Goal: Information Seeking & Learning: Learn about a topic

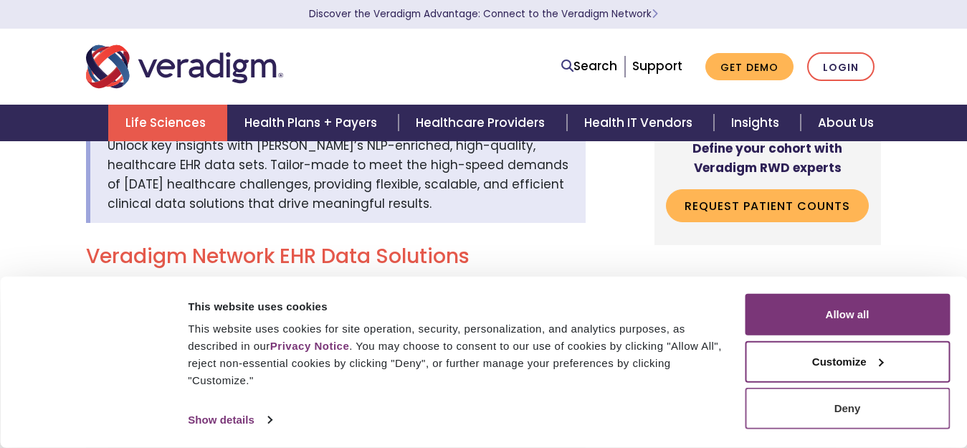
click at [831, 406] on button "Deny" at bounding box center [847, 409] width 205 height 42
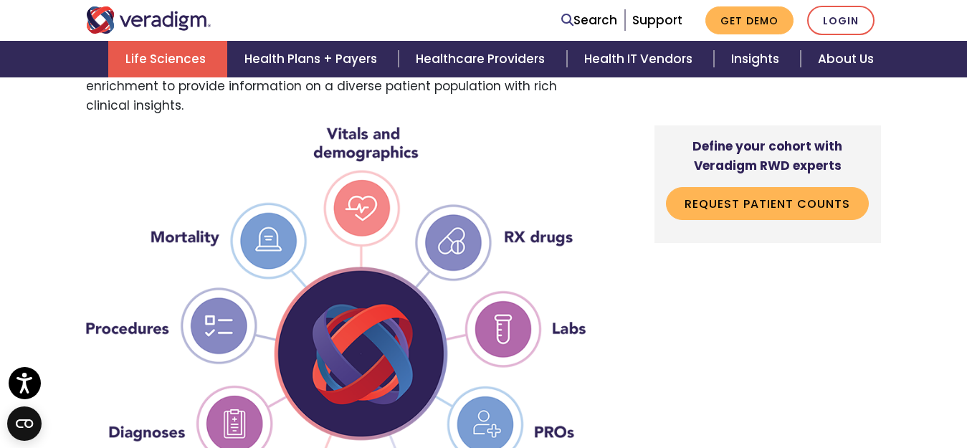
scroll to position [1362, 0]
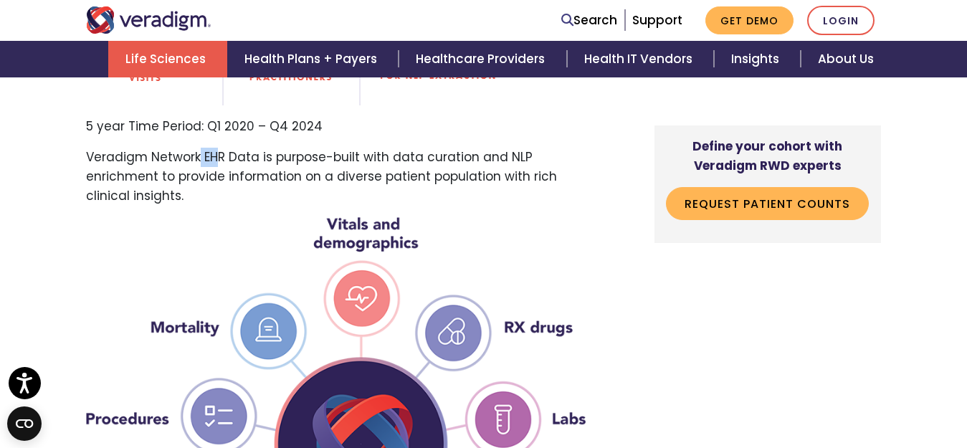
drag, startPoint x: 198, startPoint y: 156, endPoint x: 213, endPoint y: 161, distance: 15.9
click at [213, 161] on p "Veradigm Network EHR Data is purpose-built with data curation and NLP enrichmen…" at bounding box center [336, 177] width 500 height 59
click at [182, 184] on p "Veradigm Network EHR Data is purpose-built with data curation and NLP enrichmen…" at bounding box center [336, 177] width 500 height 59
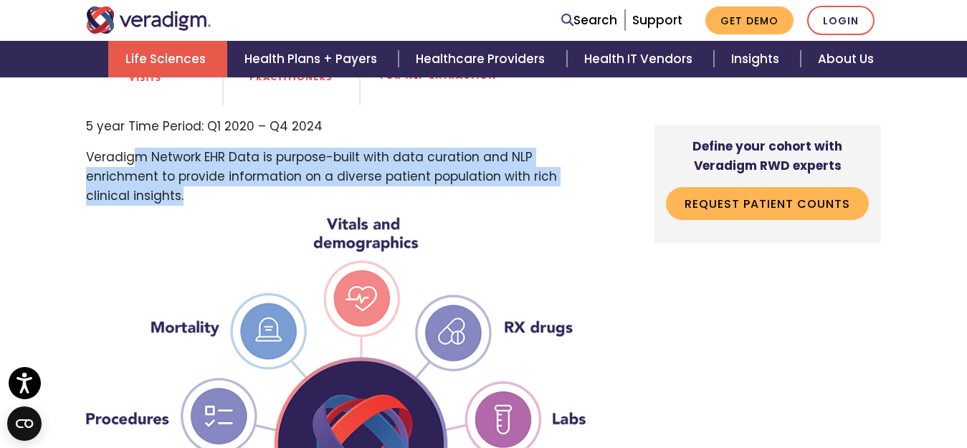
drag, startPoint x: 191, startPoint y: 201, endPoint x: 139, endPoint y: 161, distance: 65.4
click at [139, 161] on p "Veradigm Network EHR Data is purpose-built with data curation and NLP enrichmen…" at bounding box center [336, 177] width 500 height 59
click at [189, 206] on p "Veradigm Network EHR Data is purpose-built with data curation and NLP enrichmen…" at bounding box center [336, 177] width 500 height 59
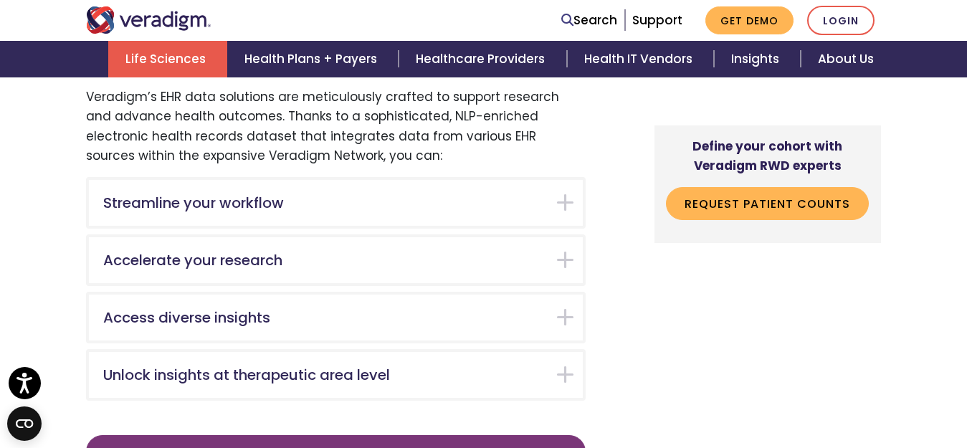
scroll to position [2437, 0]
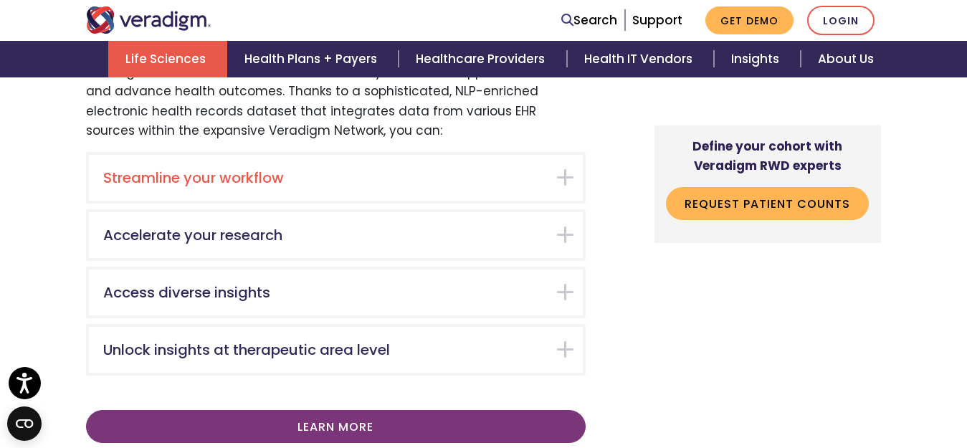
click at [306, 191] on div "Streamline your workflow" at bounding box center [336, 178] width 494 height 46
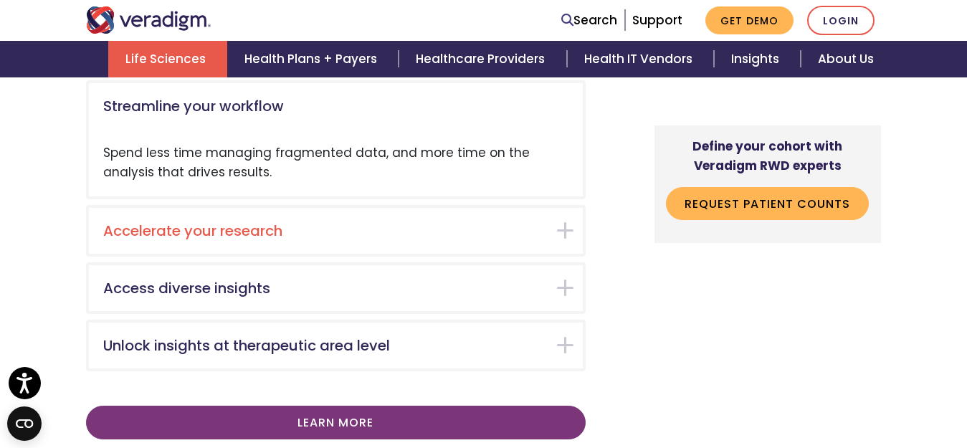
scroll to position [2509, 0]
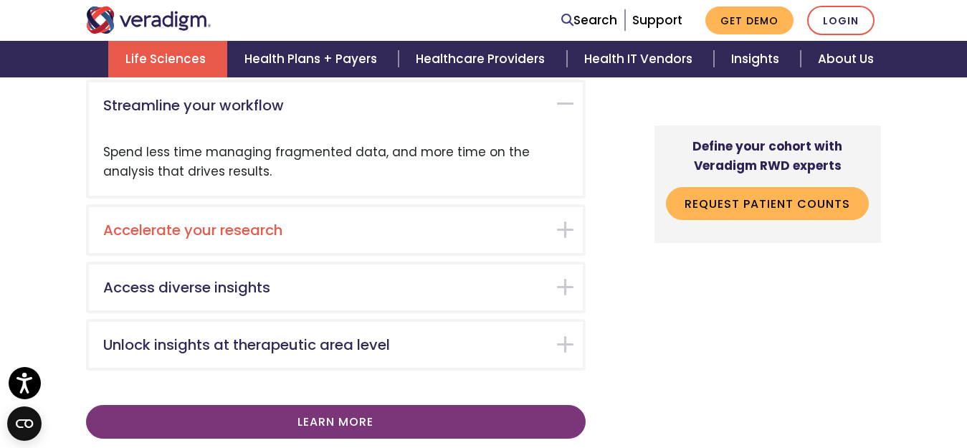
click at [285, 226] on h5 "Accelerate your research" at bounding box center [325, 229] width 444 height 17
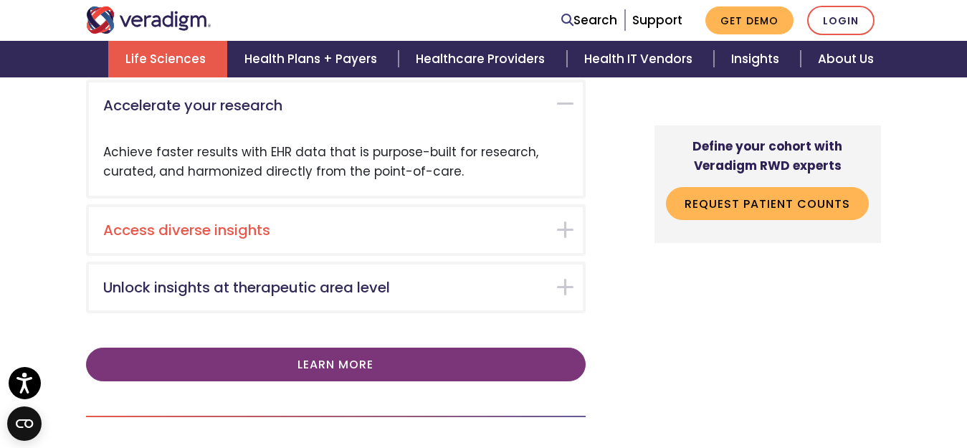
click at [274, 237] on h5 "Access diverse insights" at bounding box center [325, 229] width 444 height 17
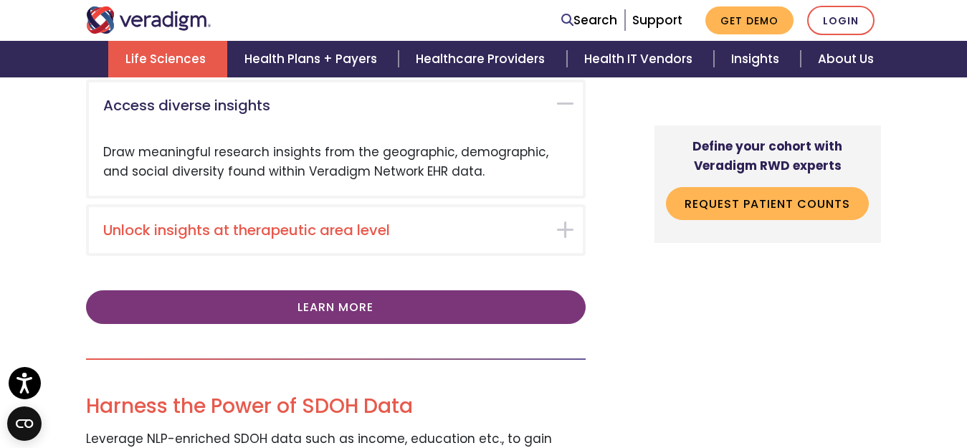
click at [259, 244] on div "Unlock insights at therapeutic area level" at bounding box center [336, 230] width 494 height 46
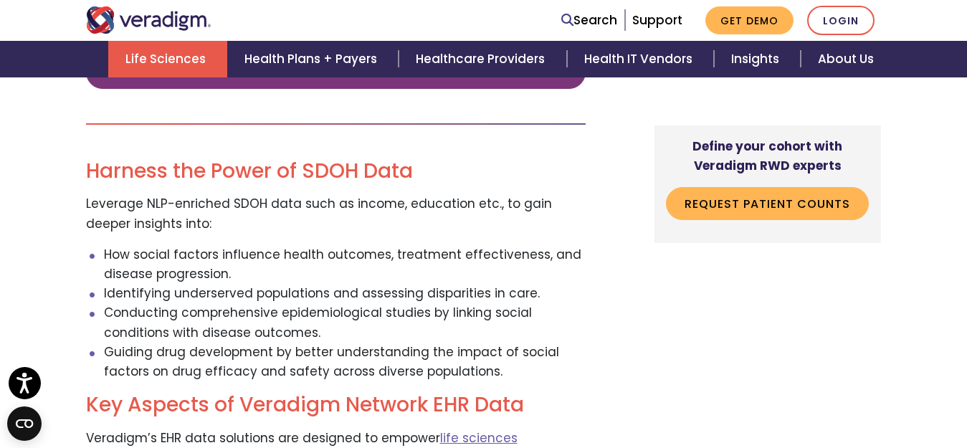
scroll to position [3111, 0]
